Goal: Book appointment/travel/reservation

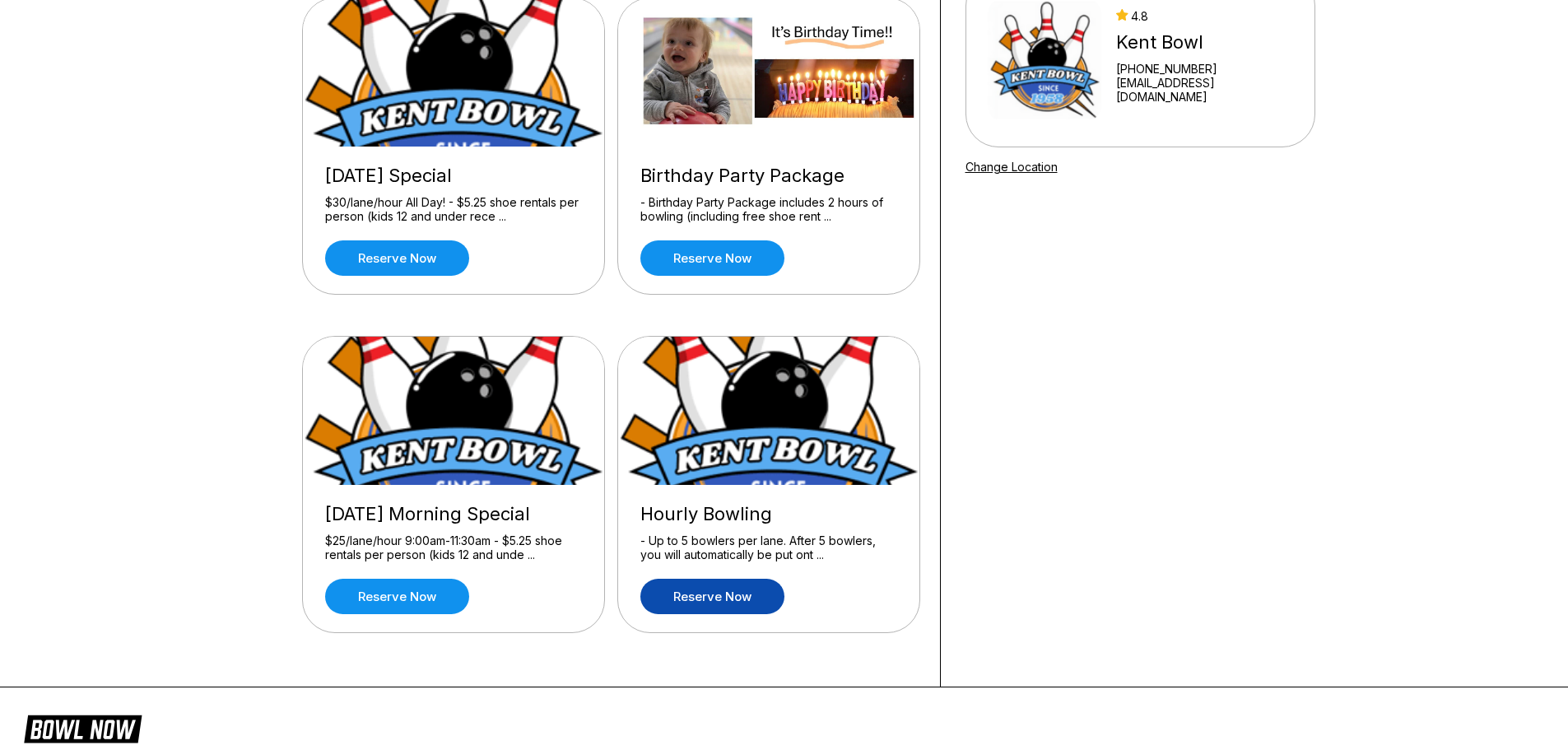
scroll to position [246, 0]
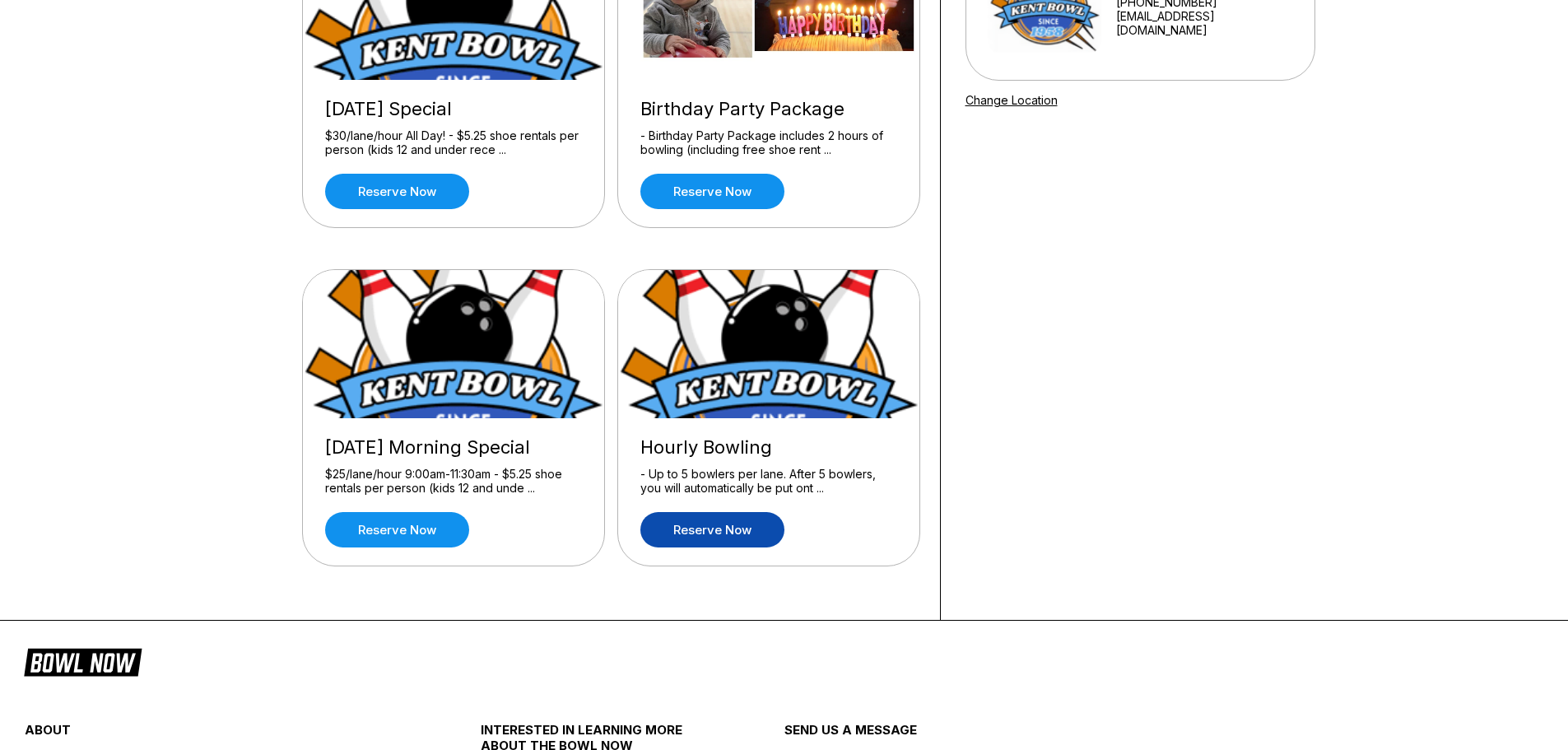
click at [694, 544] on link "Reserve now" at bounding box center [713, 529] width 144 height 35
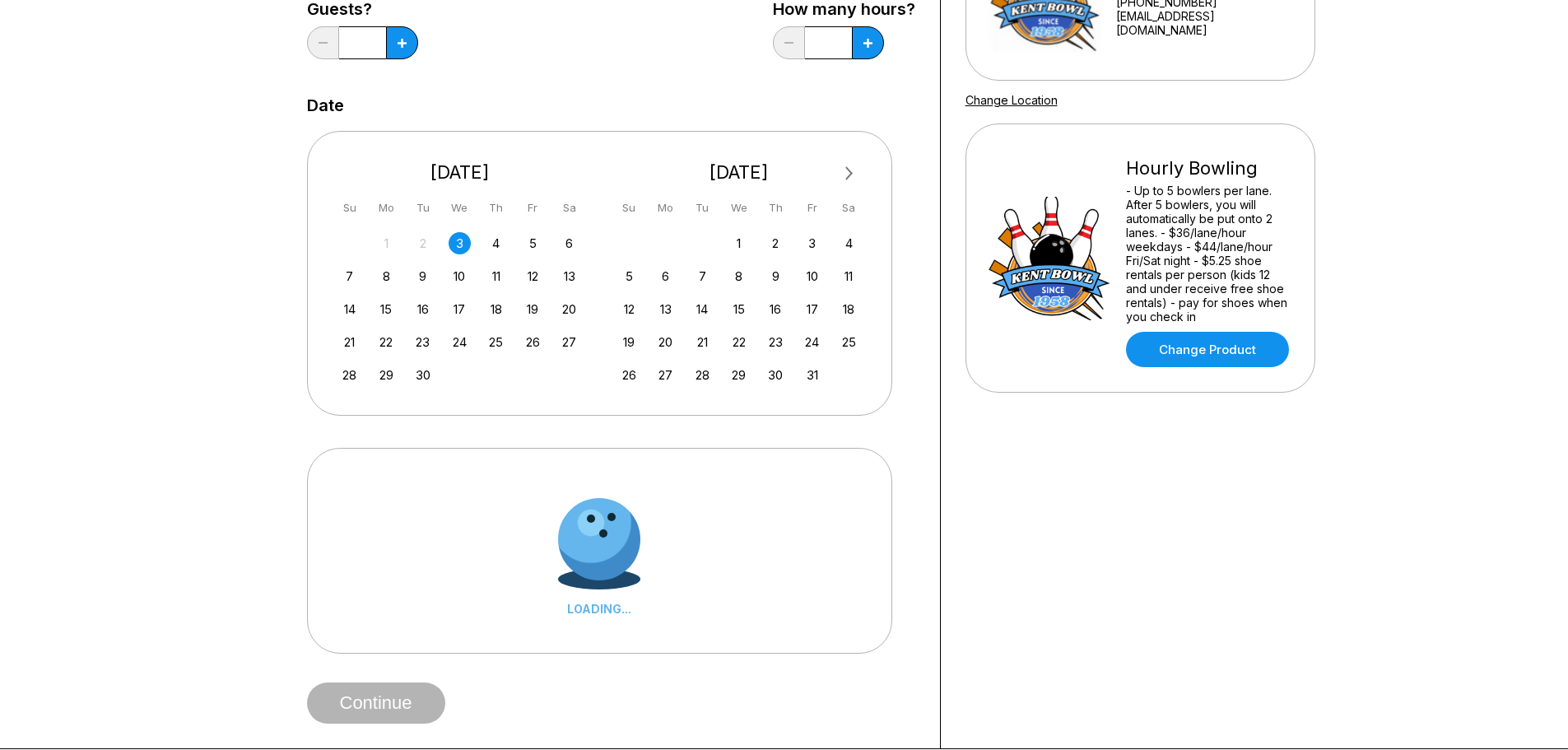
scroll to position [0, 0]
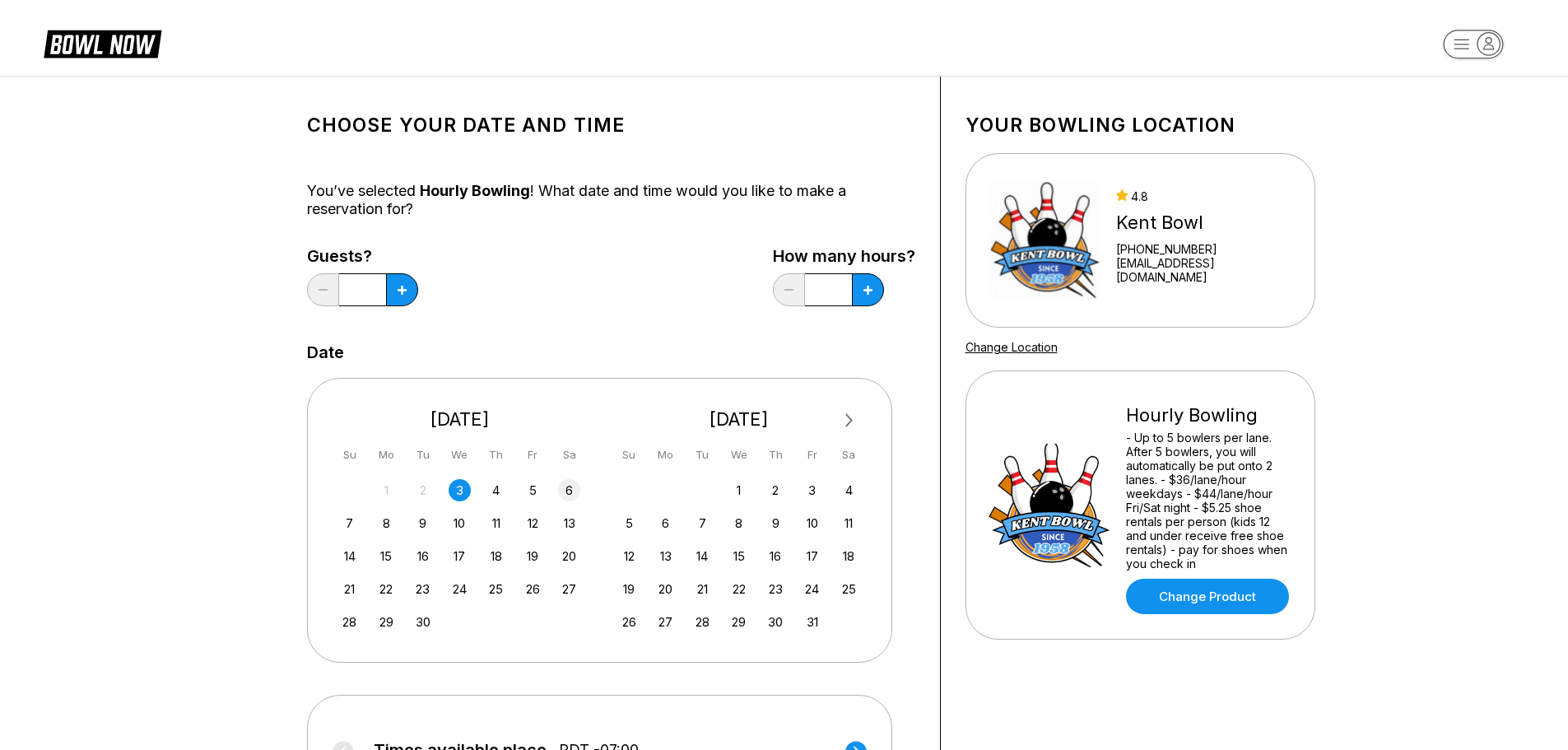
click at [575, 489] on div "6" at bounding box center [569, 490] width 22 height 22
click at [407, 281] on button at bounding box center [402, 290] width 32 height 33
click at [318, 296] on button at bounding box center [322, 290] width 32 height 33
type input "*"
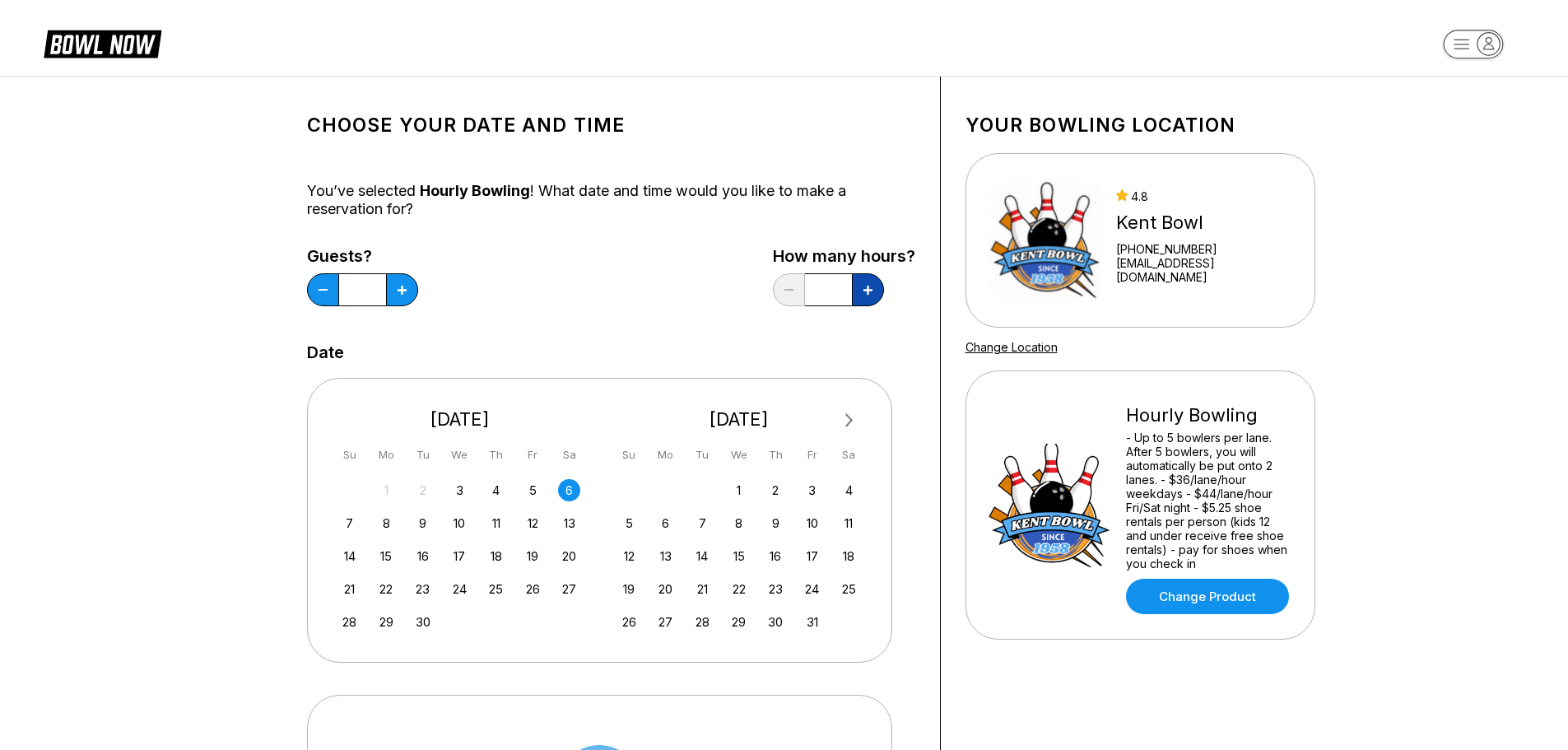
click at [878, 293] on button at bounding box center [867, 290] width 32 height 33
type input "***"
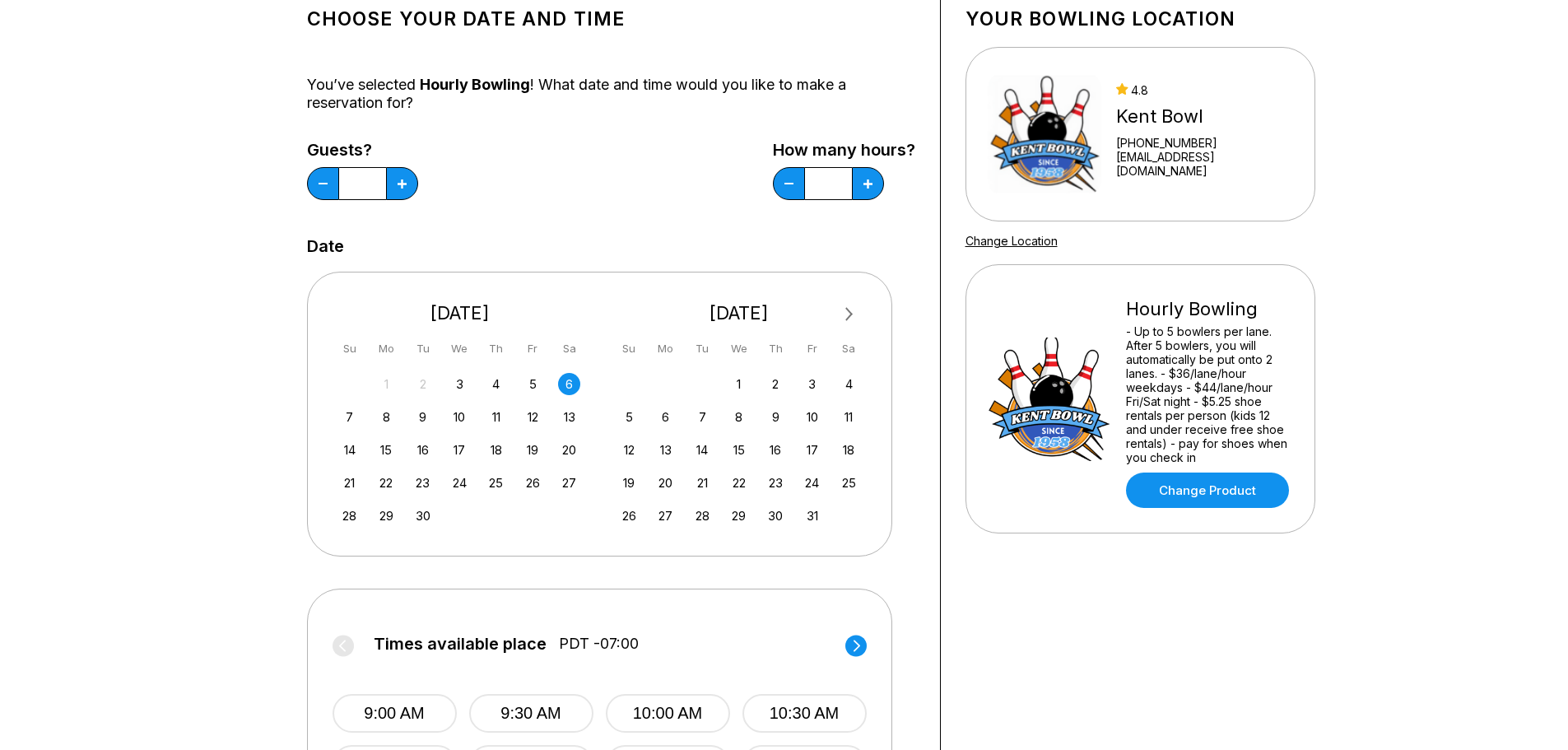
scroll to position [329, 0]
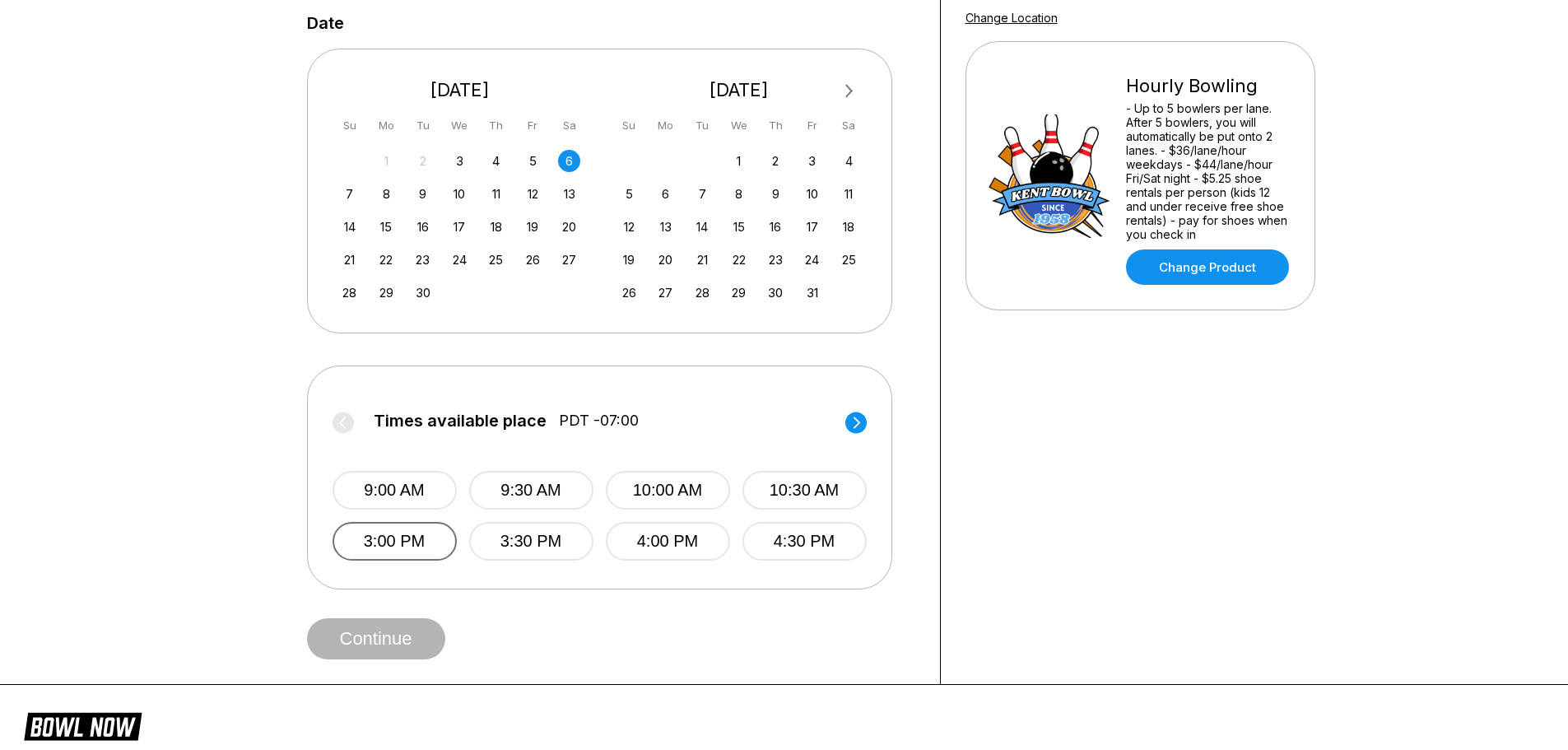
click at [386, 533] on button "3:00 PM" at bounding box center [395, 541] width 125 height 38
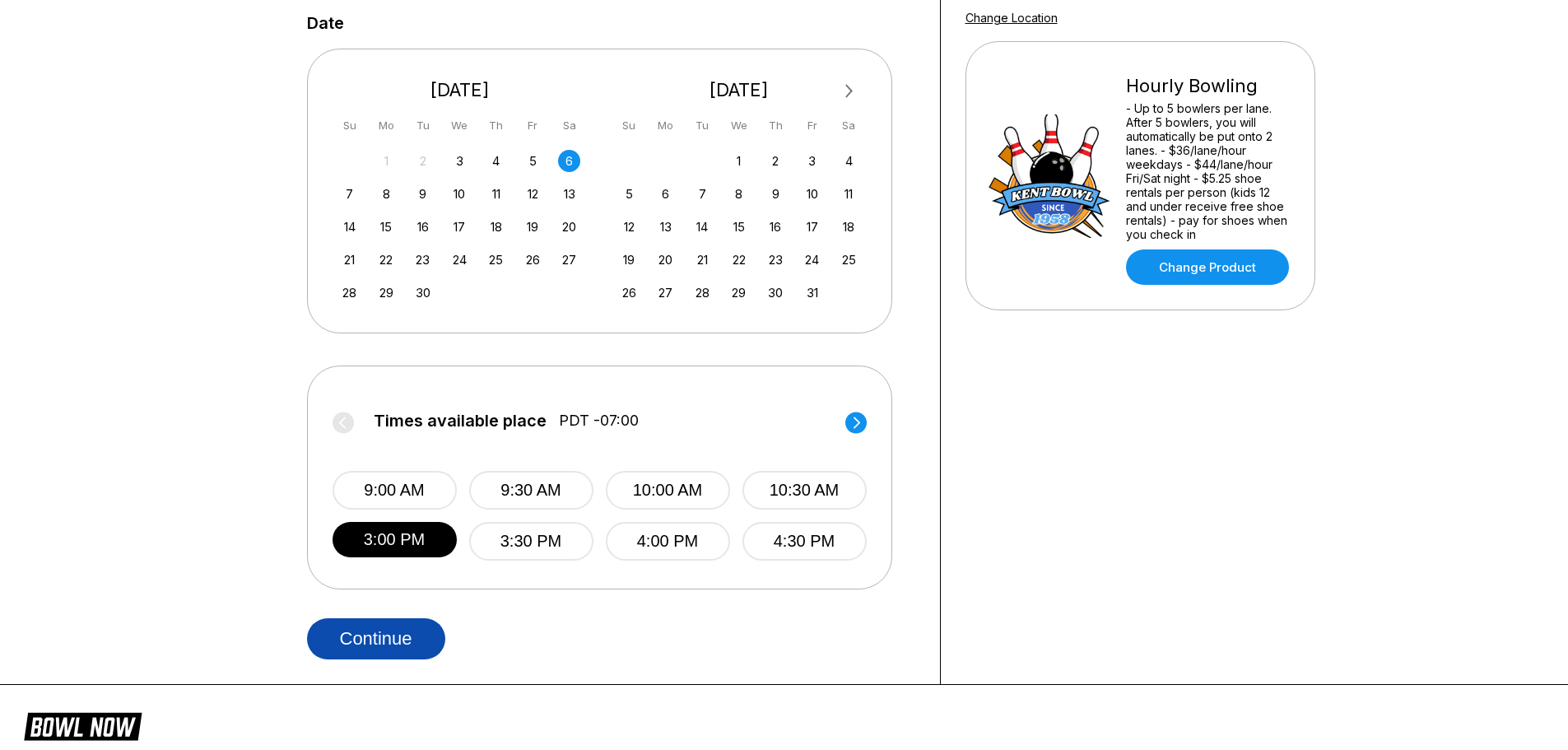
click at [369, 640] on button "Continue" at bounding box center [376, 639] width 138 height 41
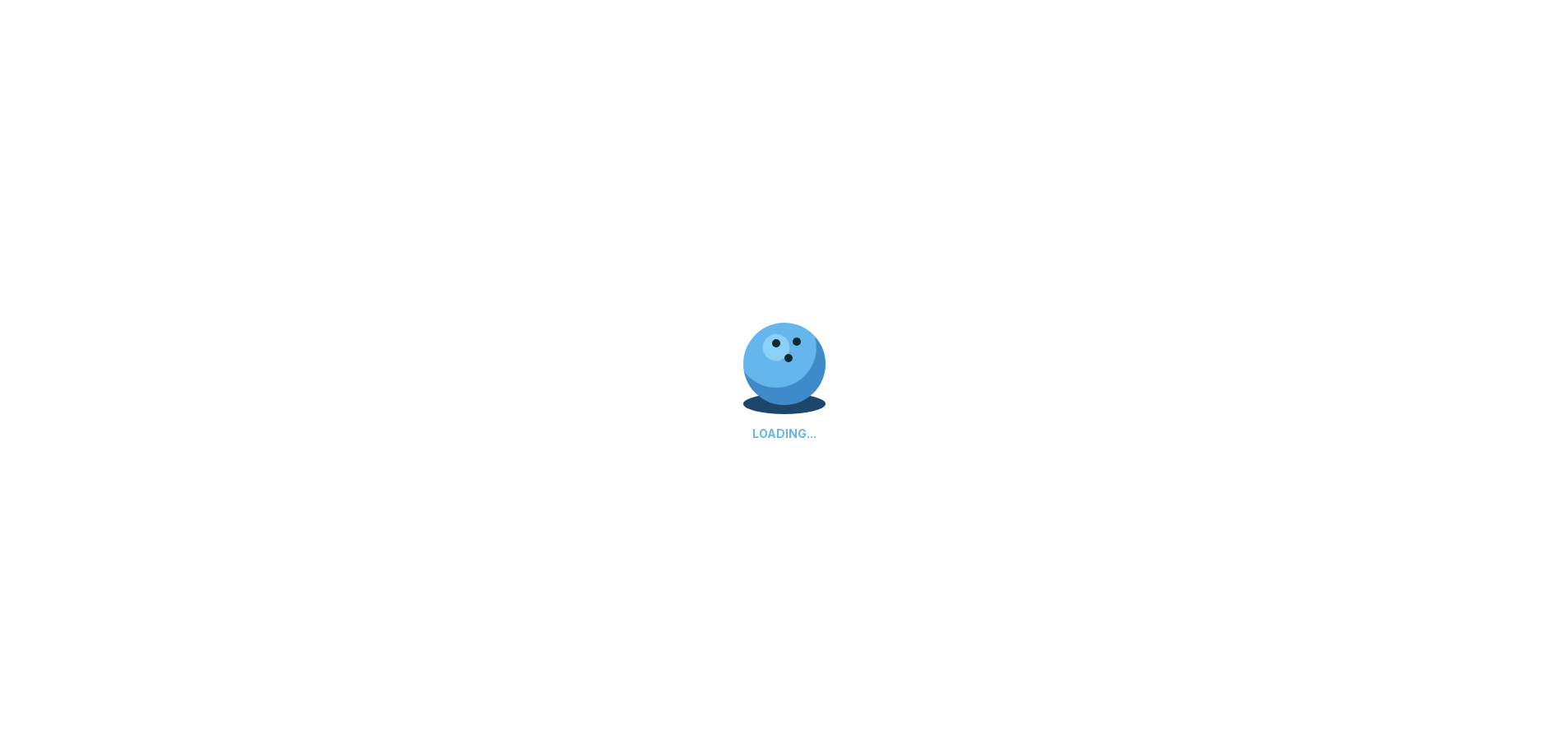
scroll to position [0, 0]
select select "**"
